Goal: Use online tool/utility: Use online tool/utility

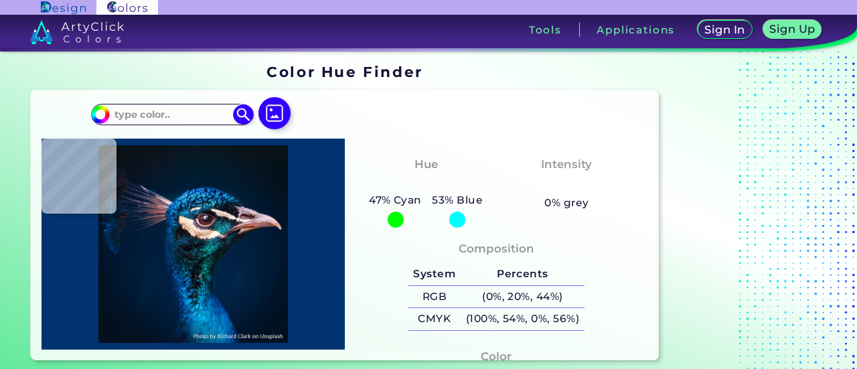
type input "#000000"
type input "#001121"
type input "#021021"
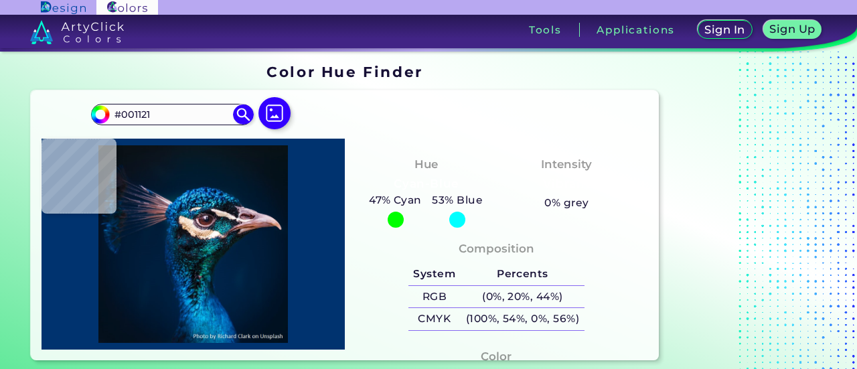
type input "#021021"
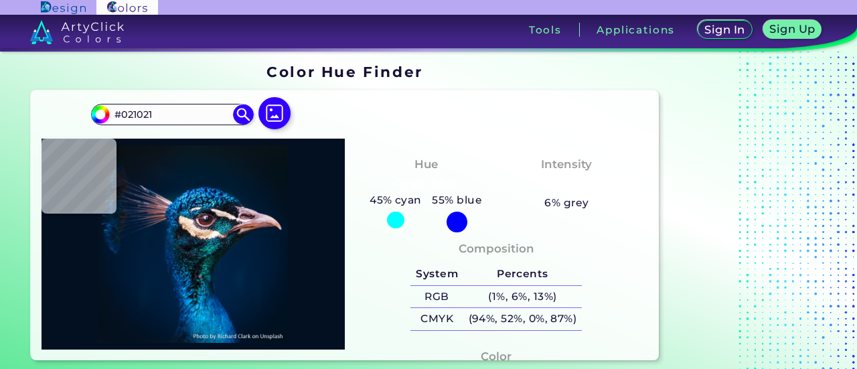
type input "#000000"
type input "#001d3b"
type input "#001D3B"
type input "#f9e2c6"
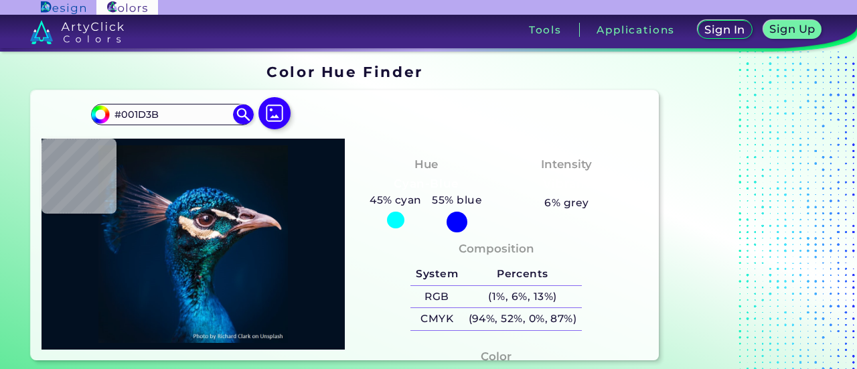
type input "#F9E2C6"
type input "#122746"
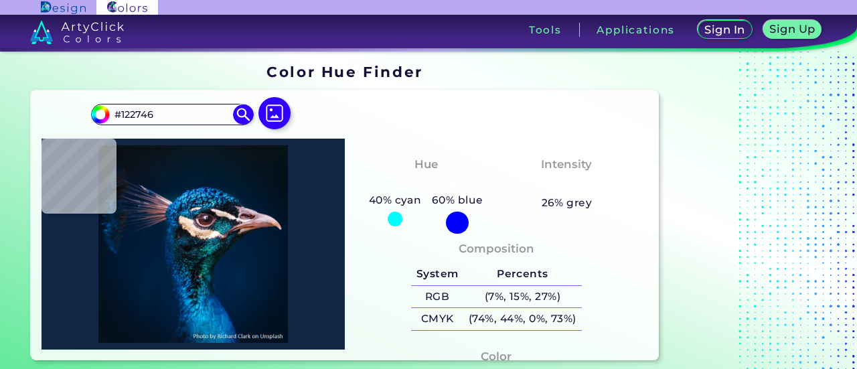
type input "#081219"
type input "#0a141e"
type input "#0A141E"
type input "#061928"
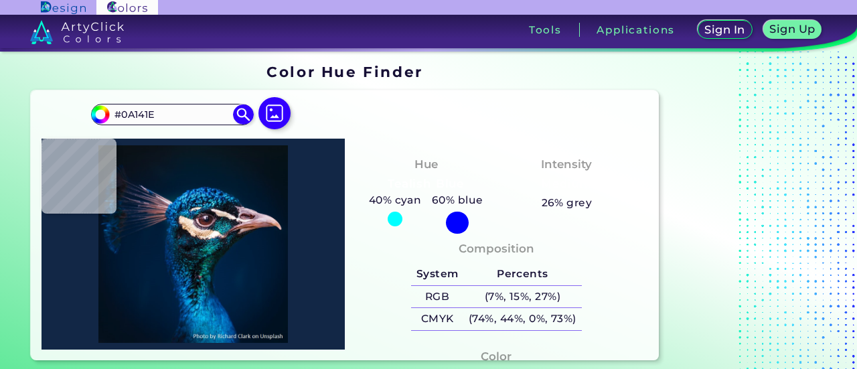
type input "#061928"
type input "#061927"
type input "#04111a"
type input "#04111A"
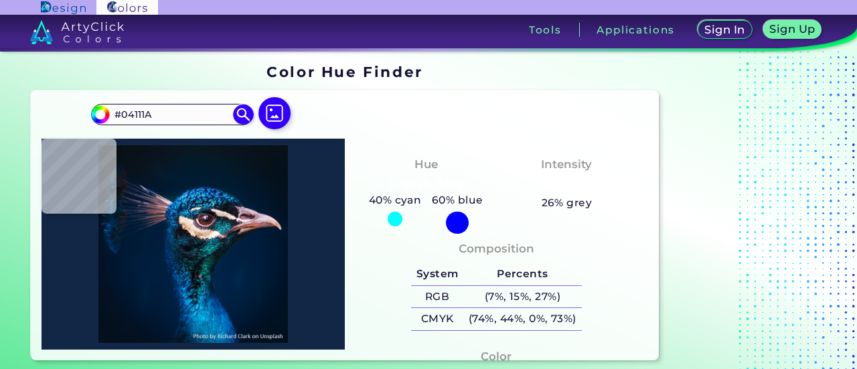
type input "#000000"
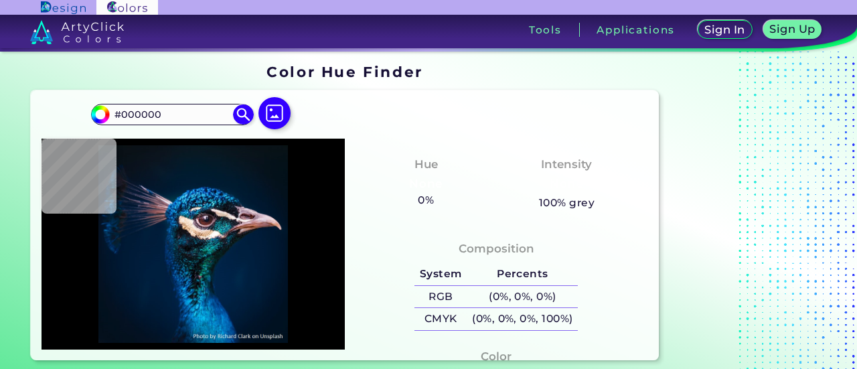
type input "#09131a"
type input "#09131A"
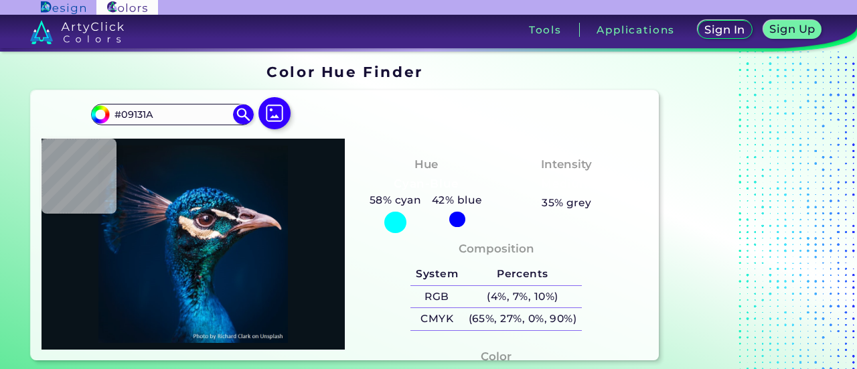
type input "#01182a"
type input "#01182A"
type input "#ead0db"
type input "#EAD0DB"
type input "#001b38"
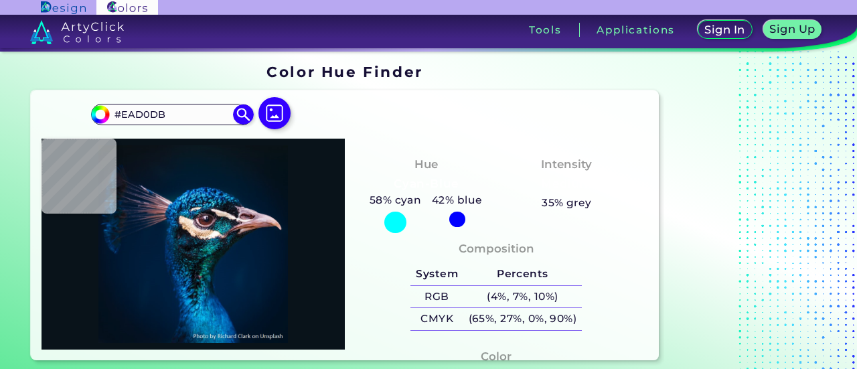
type input "#001B38"
type input "#00172f"
type input "#00172F"
type input "#000000"
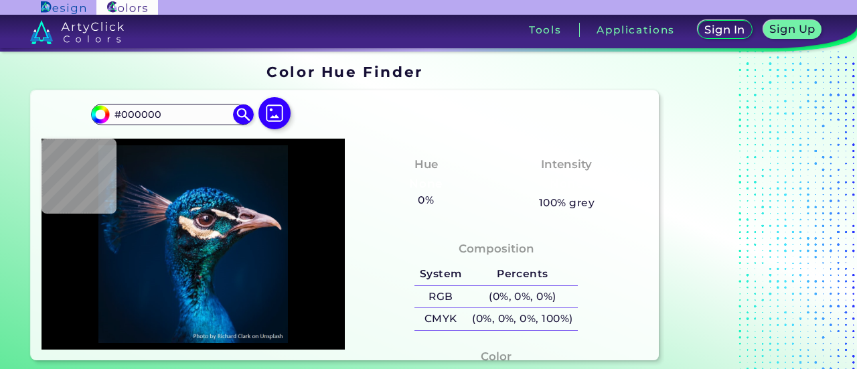
type input "#051218"
type input "#05121a"
type input "#05121A"
type input "#00182e"
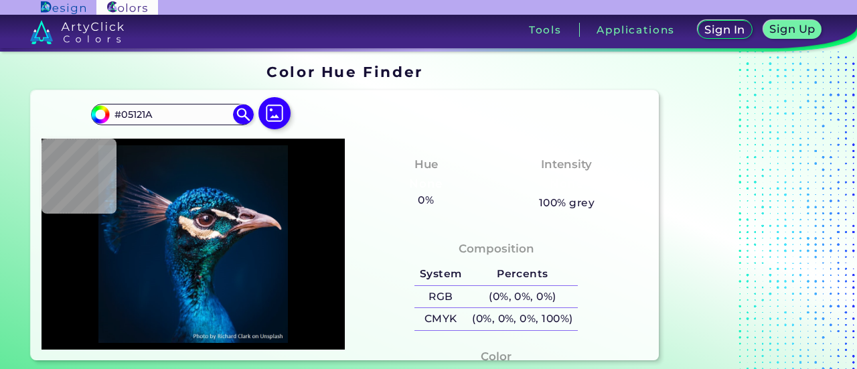
type input "#00182E"
type input "#001b36"
type input "#001B36"
type input "#001832"
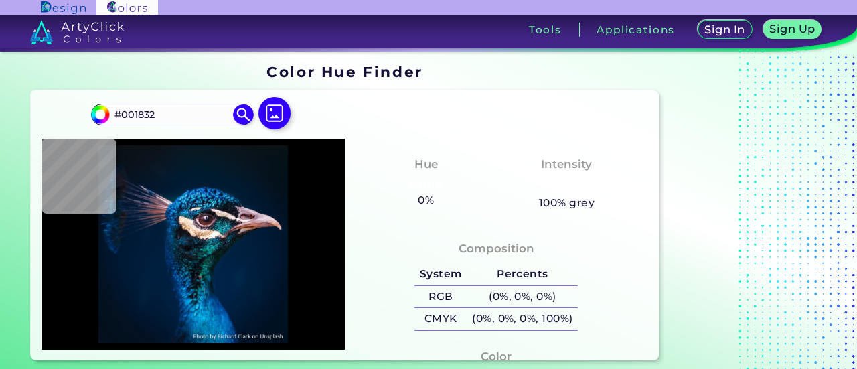
type input "#011022"
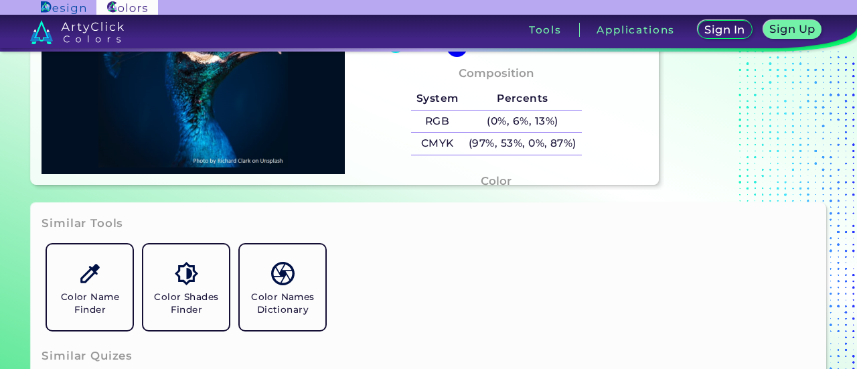
scroll to position [201, 0]
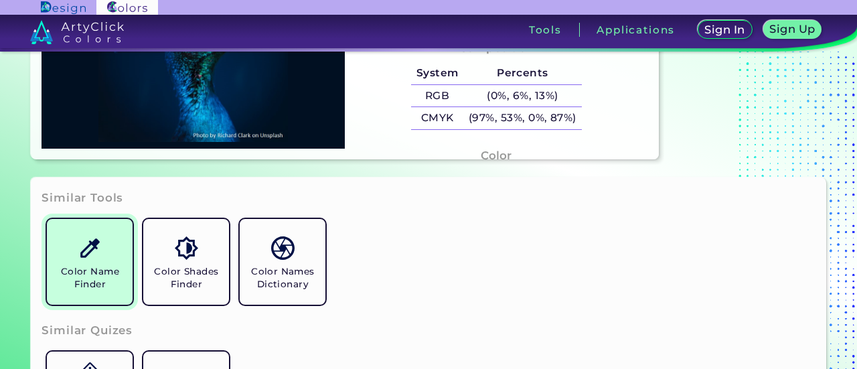
click at [105, 293] on link "Color Name Finder" at bounding box center [90, 262] width 96 height 96
